Goal: Information Seeking & Learning: Check status

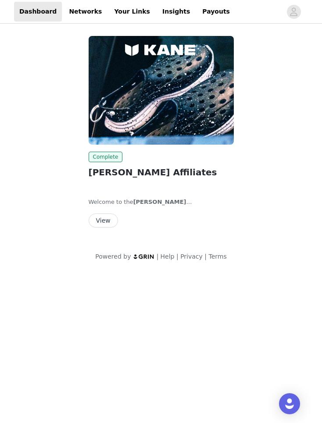
click at [117, 14] on link "Your Links" at bounding box center [132, 12] width 46 height 20
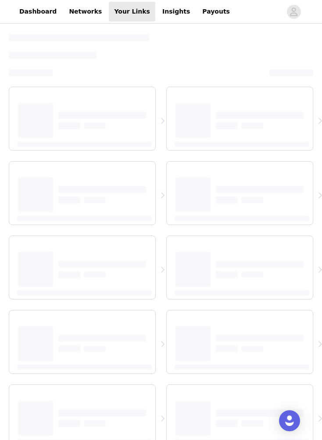
select select "12"
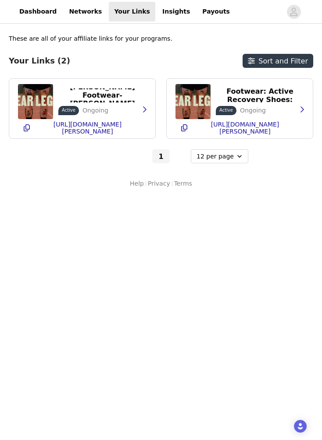
click at [157, 13] on link "Insights" at bounding box center [176, 12] width 38 height 20
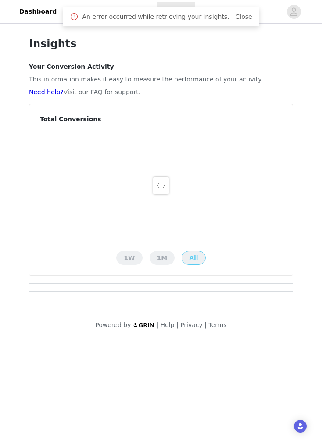
click at [56, 15] on link "Dashboard" at bounding box center [38, 12] width 48 height 20
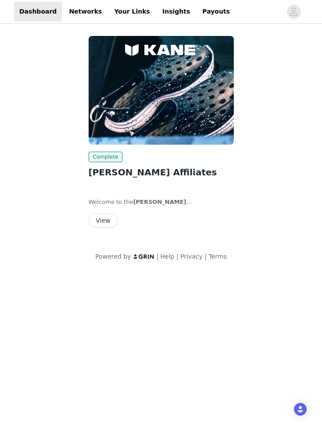
click at [157, 7] on link "Insights" at bounding box center [176, 12] width 38 height 20
